Goal: Use online tool/utility

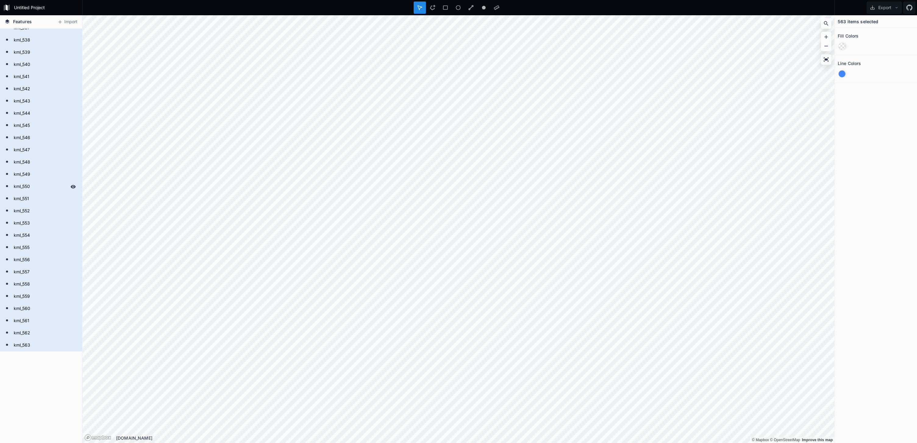
scroll to position [6541, 0]
click at [826, 58] on icon at bounding box center [826, 59] width 6 height 6
click at [63, 20] on button "Import" at bounding box center [67, 22] width 26 height 10
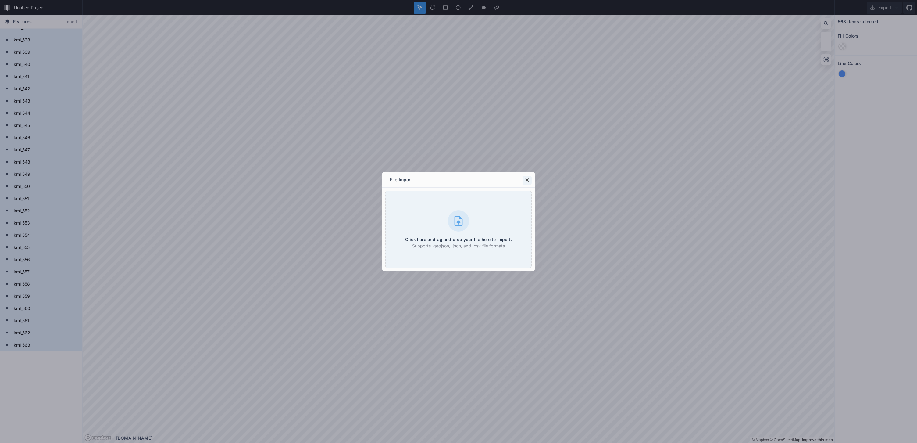
click at [527, 180] on icon at bounding box center [527, 180] width 4 height 4
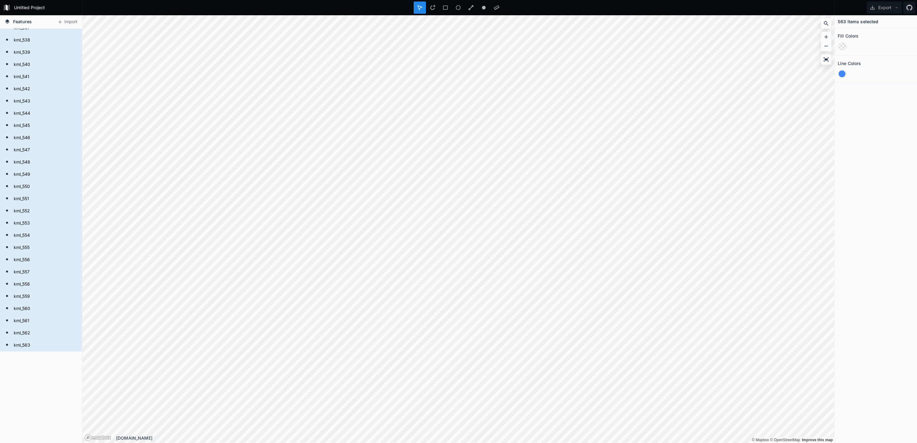
click at [16, 23] on span "Features" at bounding box center [22, 21] width 19 height 6
click at [5, 23] on icon at bounding box center [7, 21] width 5 height 5
click at [8, 21] on icon at bounding box center [7, 21] width 4 height 4
click at [8, 9] on icon at bounding box center [9, 8] width 2 height 6
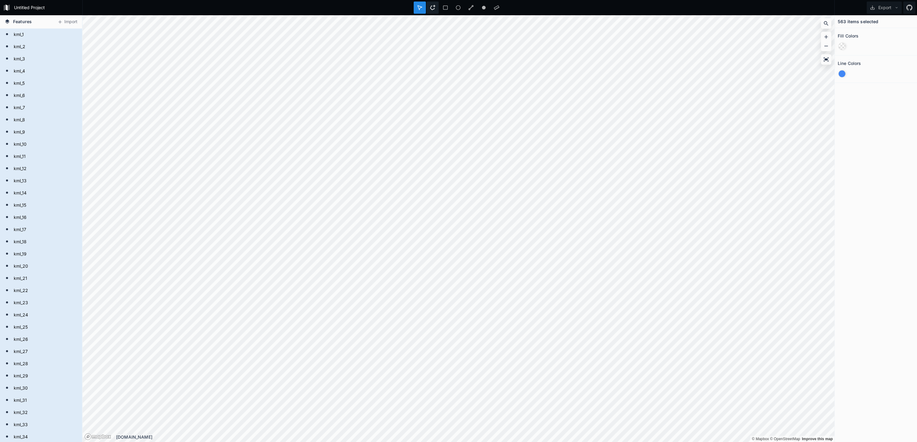
click at [432, 5] on icon at bounding box center [432, 7] width 5 height 5
click at [432, 7] on icon at bounding box center [432, 7] width 5 height 5
click at [490, 8] on div at bounding box center [496, 8] width 12 height 12
